Goal: Check status

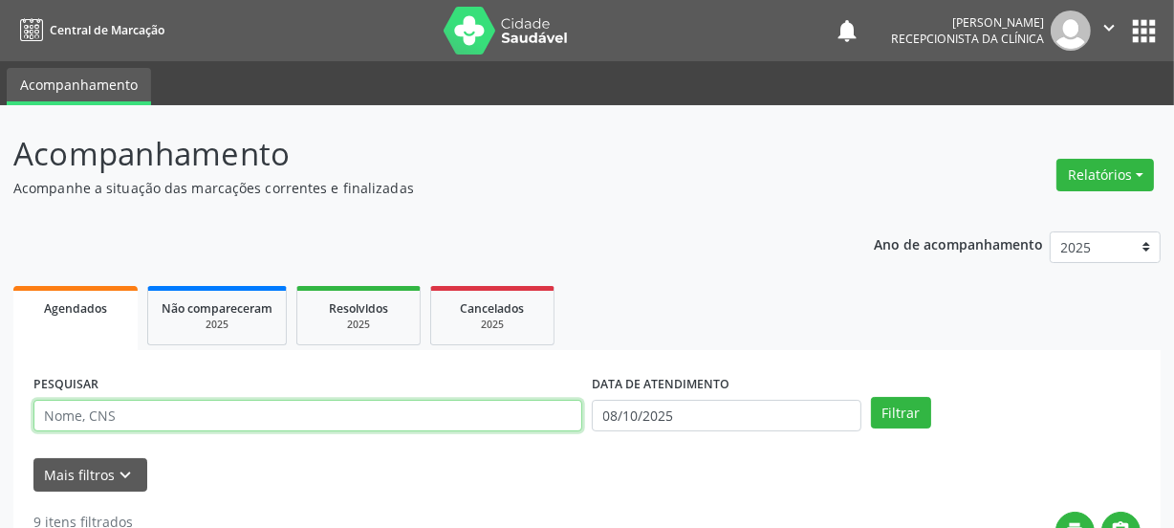
click at [185, 415] on input "text" at bounding box center [307, 416] width 549 height 33
click at [190, 422] on input "text" at bounding box center [307, 416] width 549 height 33
type input "708407731825260"
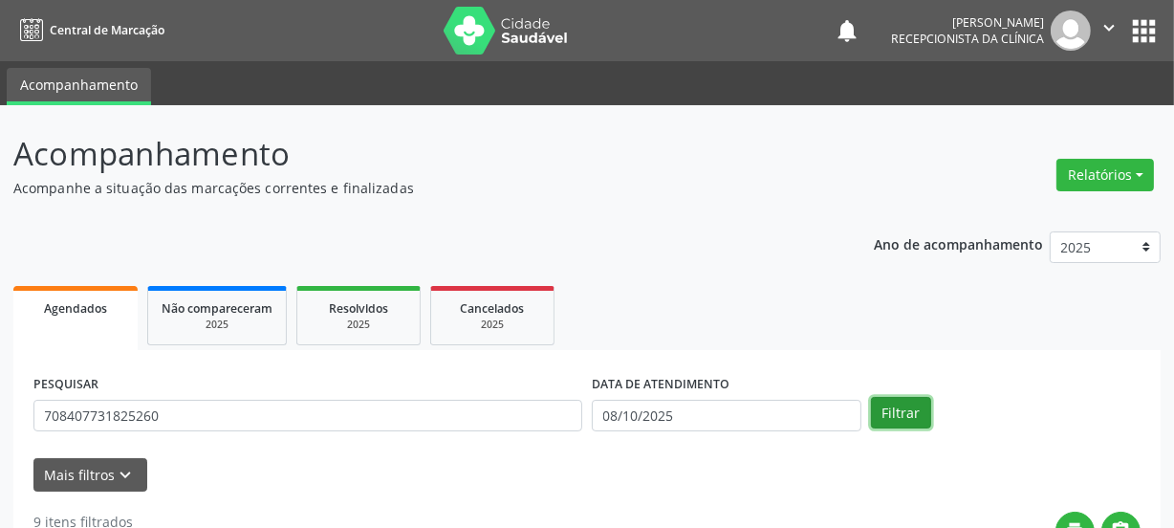
click at [880, 403] on button "Filtrar" at bounding box center [901, 413] width 60 height 33
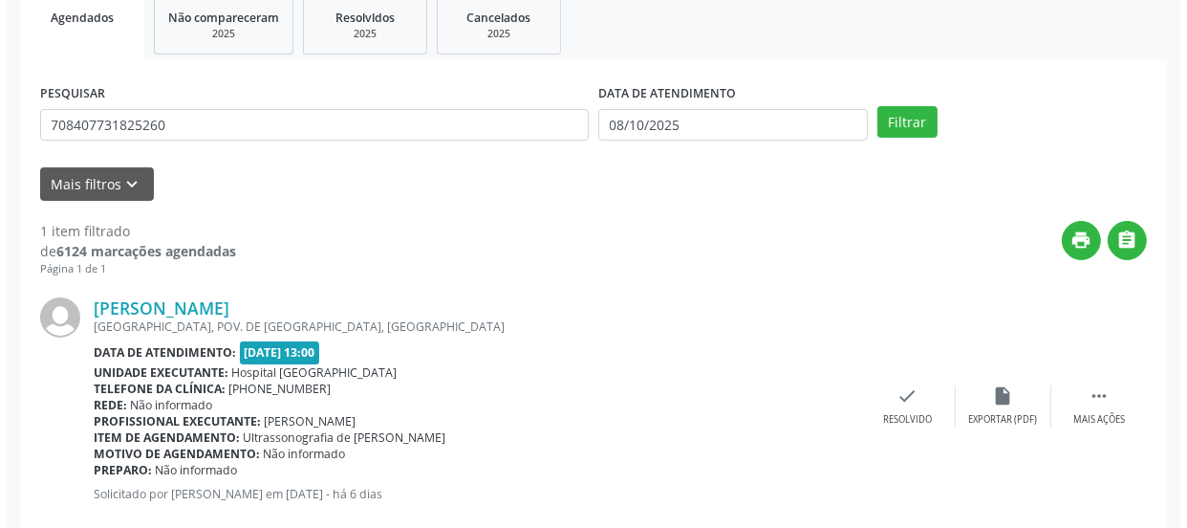
scroll to position [292, 0]
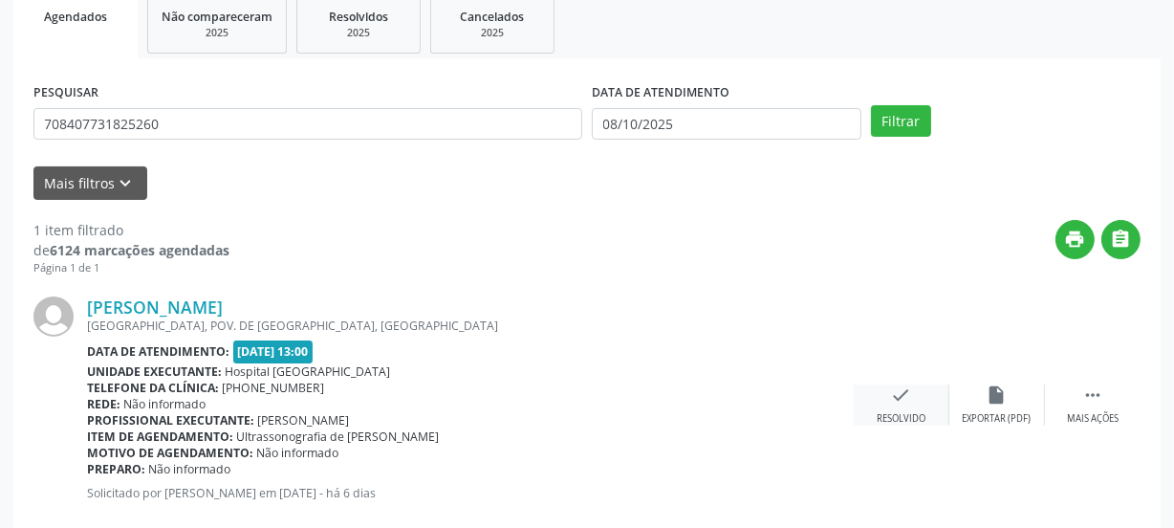
click at [912, 401] on div "check Resolvido" at bounding box center [902, 404] width 96 height 41
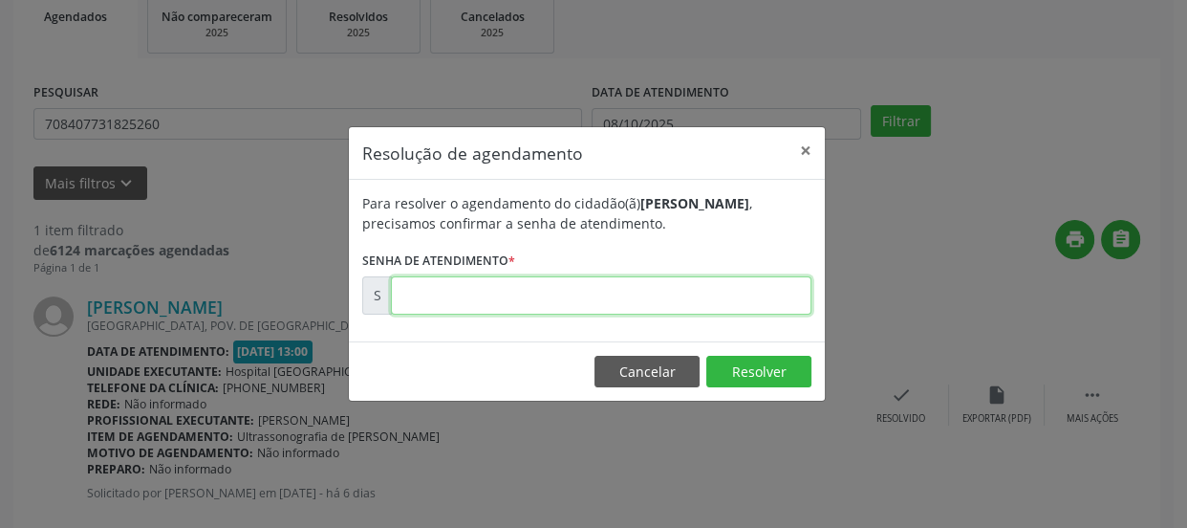
click at [659, 309] on input "text" at bounding box center [601, 295] width 421 height 38
type input "00180367"
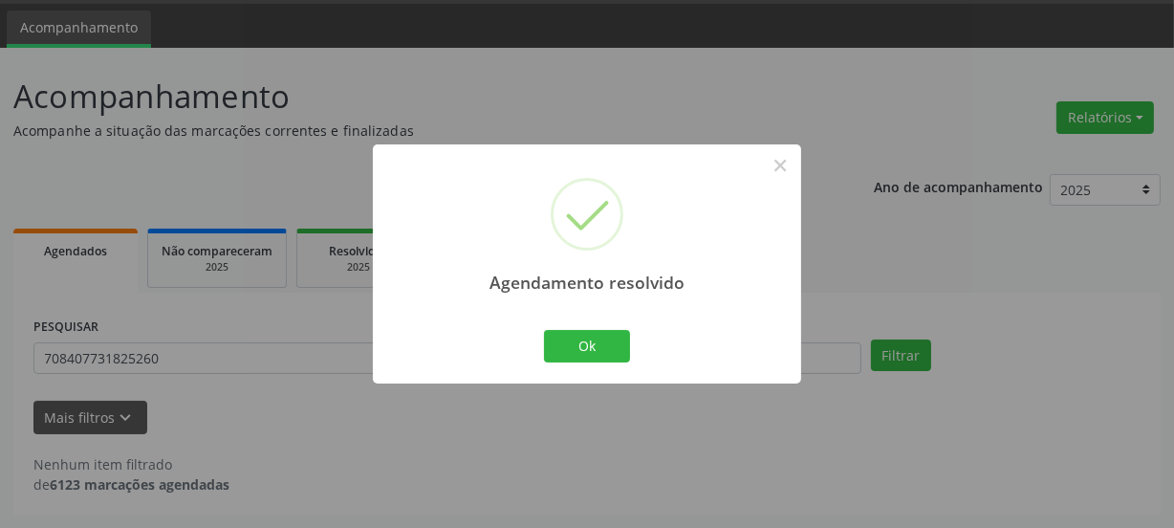
scroll to position [56, 0]
click at [600, 351] on button "Ok" at bounding box center [587, 346] width 86 height 33
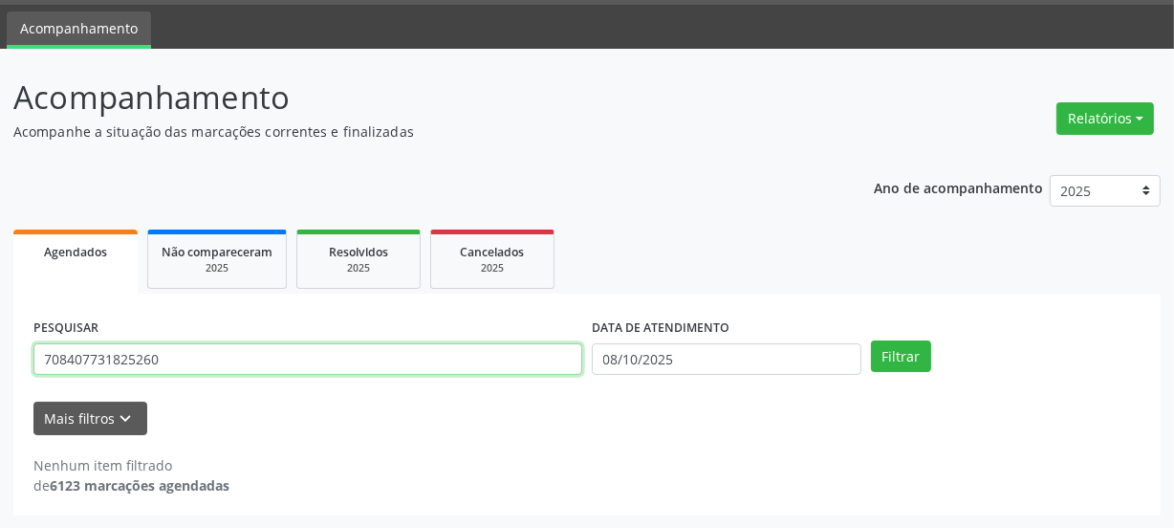
drag, startPoint x: 182, startPoint y: 349, endPoint x: 0, endPoint y: 327, distance: 183.0
click at [0, 354] on div "Acompanhamento Acompanhe a situação das marcações correntes e finalizadas Relat…" at bounding box center [587, 289] width 1174 height 480
paste input "text"
paste input "7"
type input "706006809231947"
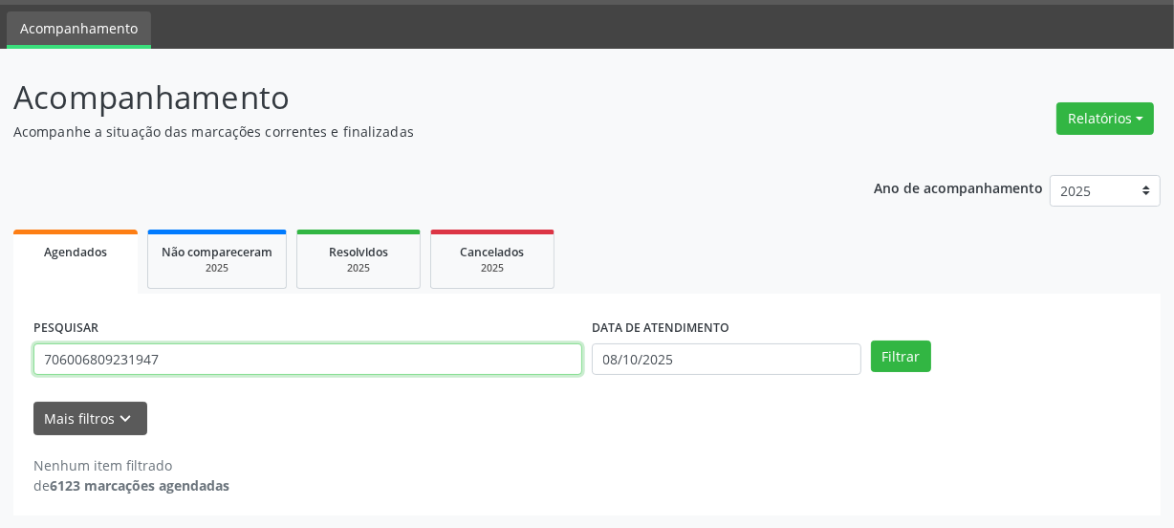
click at [871, 340] on button "Filtrar" at bounding box center [901, 356] width 60 height 33
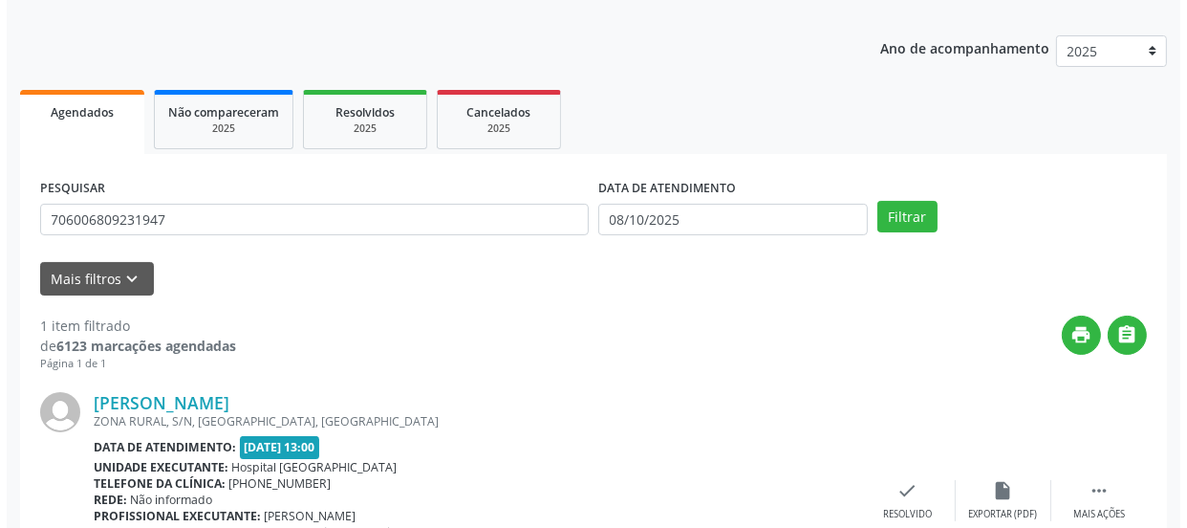
scroll to position [331, 0]
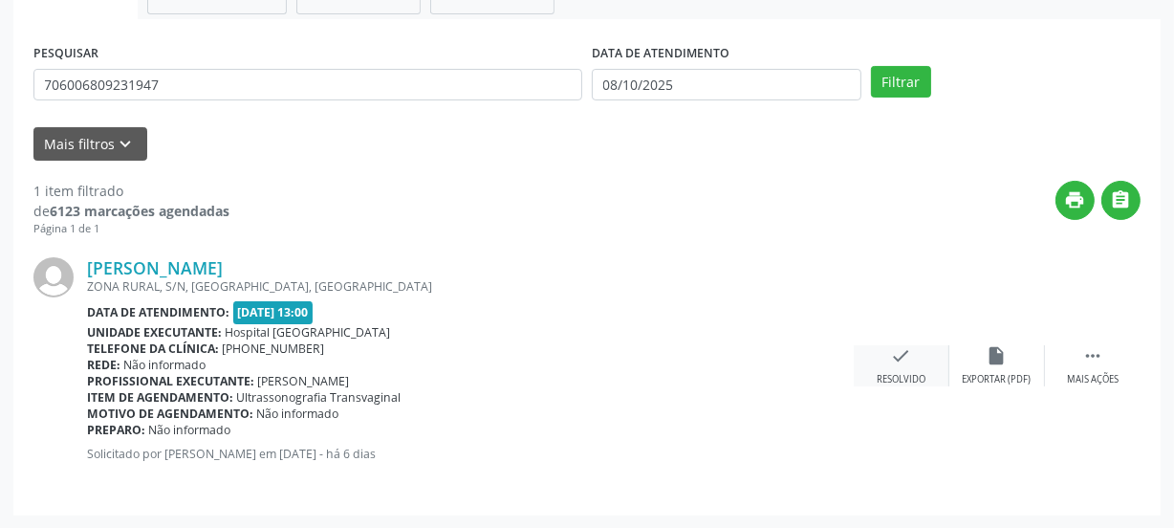
click at [917, 355] on div "check Resolvido" at bounding box center [902, 365] width 96 height 41
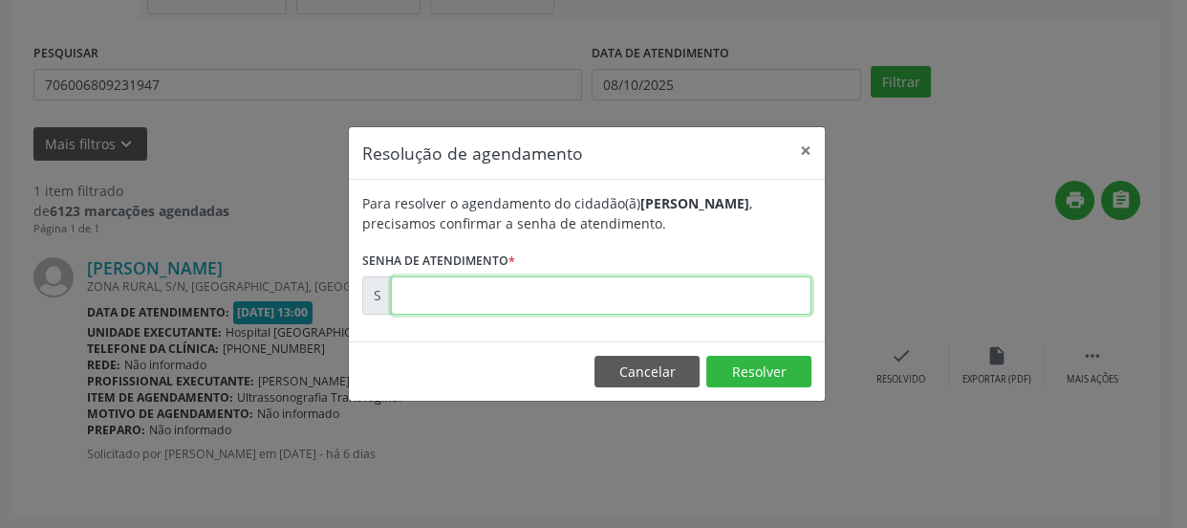
click at [738, 304] on input "text" at bounding box center [601, 295] width 421 height 38
type input "00180384"
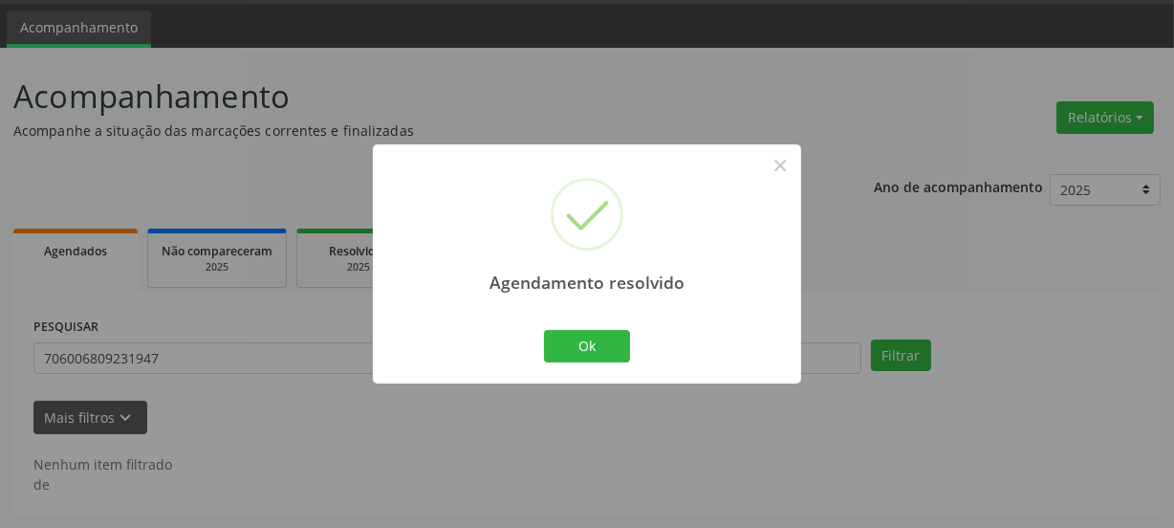
scroll to position [56, 0]
click at [589, 354] on button "Ok" at bounding box center [587, 346] width 86 height 33
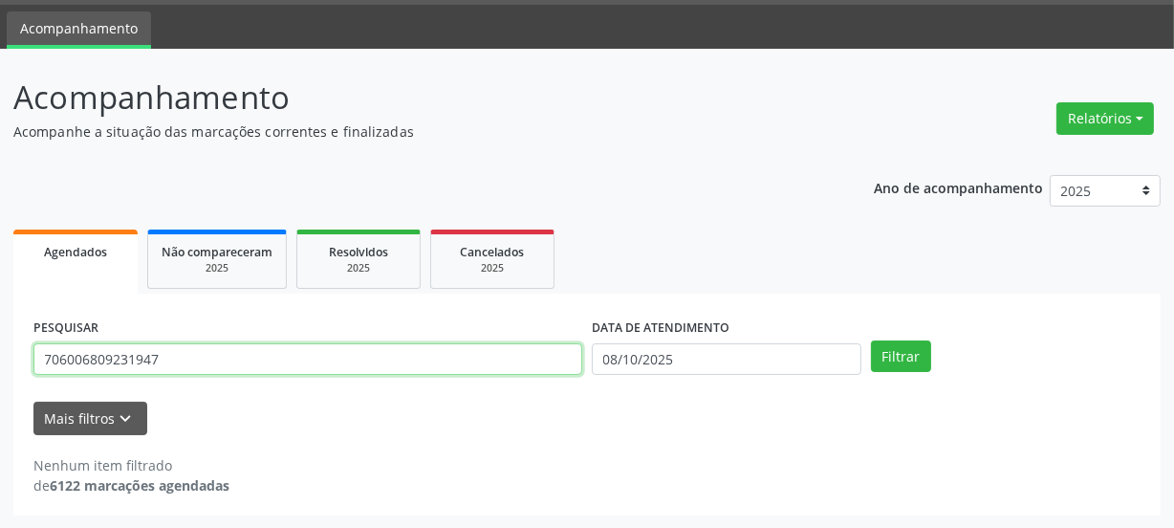
drag, startPoint x: 280, startPoint y: 359, endPoint x: 0, endPoint y: 339, distance: 280.8
click at [0, 351] on div "Acompanhamento Acompanhe a situação das marcações correntes e finalizadas Relat…" at bounding box center [587, 289] width 1174 height 480
paste input "text"
paste input "7"
click at [871, 340] on button "Filtrar" at bounding box center [901, 356] width 60 height 33
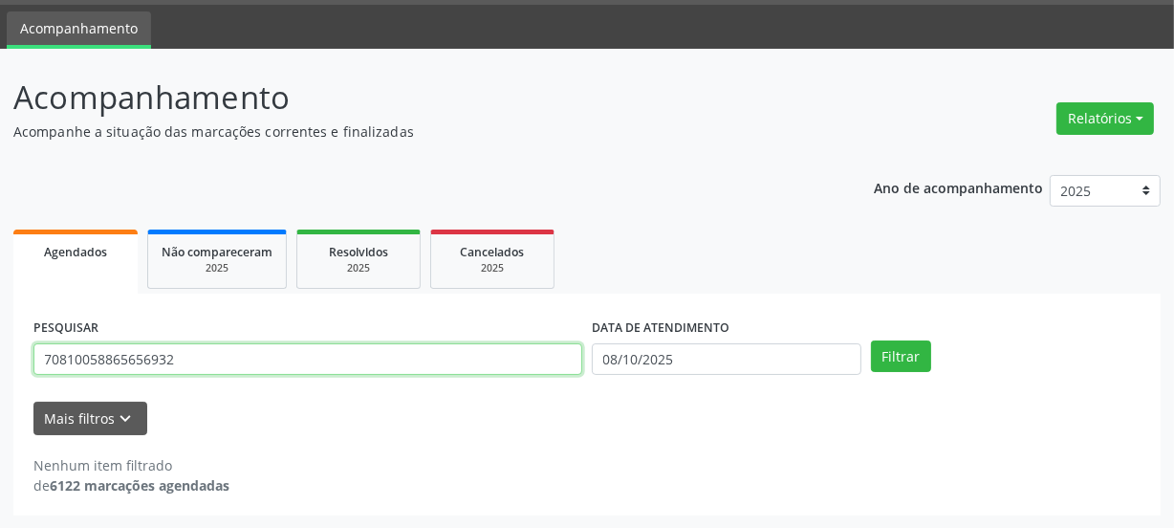
drag, startPoint x: 143, startPoint y: 358, endPoint x: 0, endPoint y: 390, distance: 147.0
click at [0, 390] on div "Acompanhamento Acompanhe a situação das marcações correntes e finalizadas Relat…" at bounding box center [587, 289] width 1174 height 480
type input "708100588656932"
click at [871, 340] on button "Filtrar" at bounding box center [901, 356] width 60 height 33
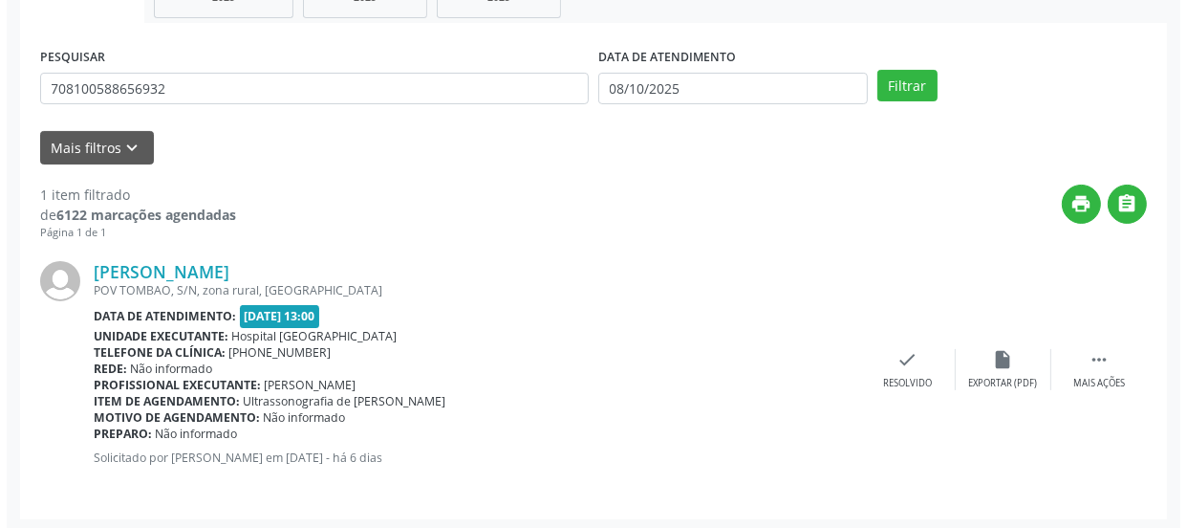
scroll to position [331, 0]
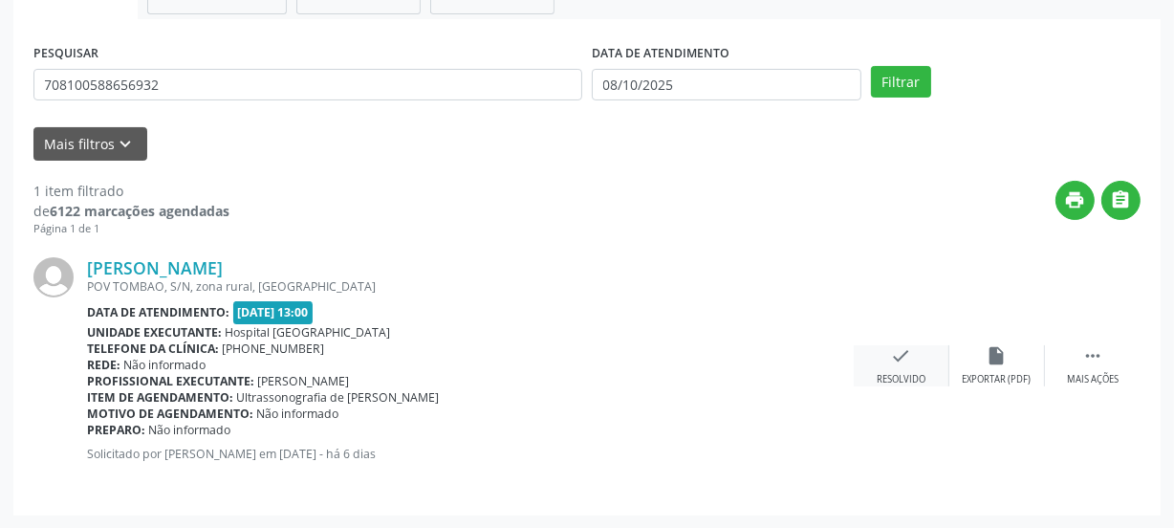
click at [879, 355] on div "check Resolvido" at bounding box center [902, 365] width 96 height 41
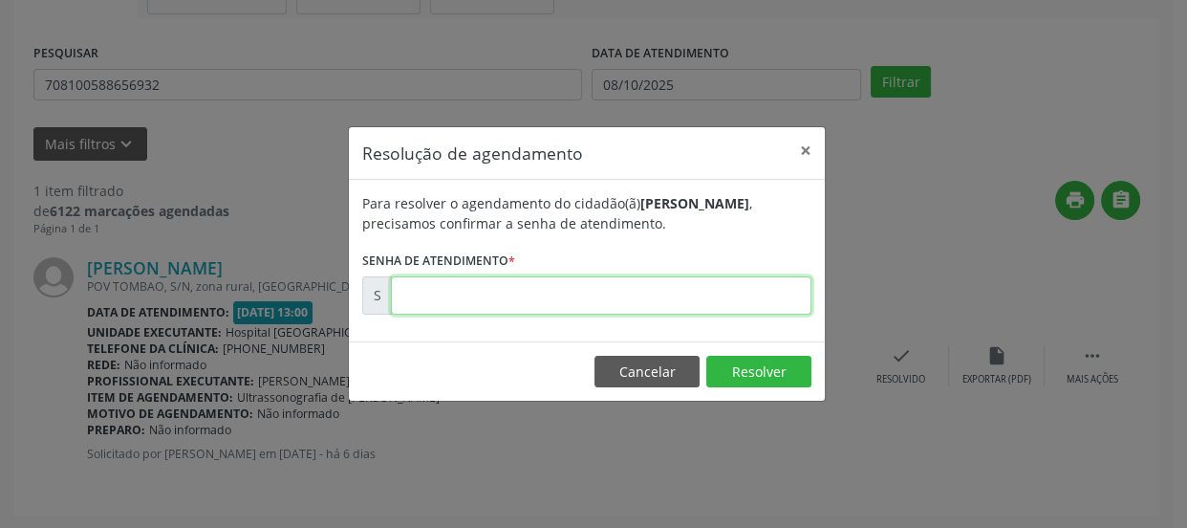
click at [635, 299] on input "text" at bounding box center [601, 295] width 421 height 38
type input "00180376"
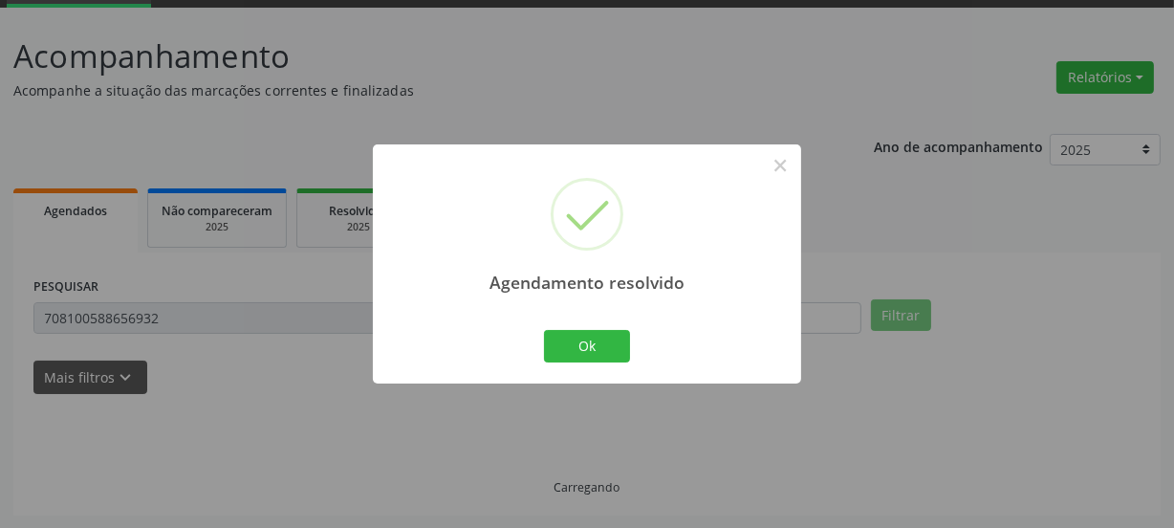
scroll to position [56, 0]
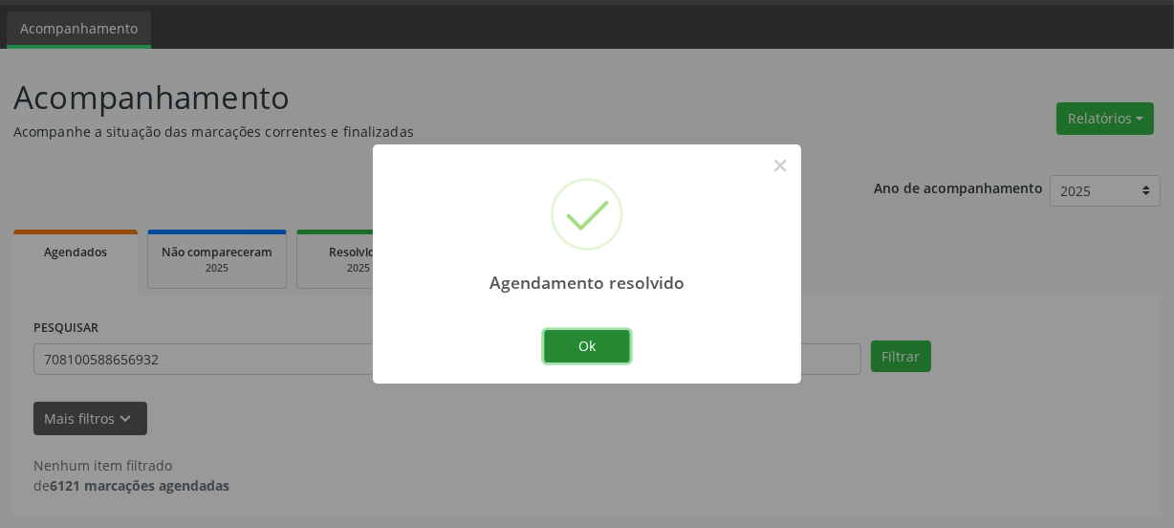
click at [574, 354] on button "Ok" at bounding box center [587, 346] width 86 height 33
